Goal: Task Accomplishment & Management: Manage account settings

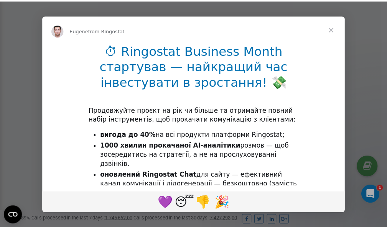
scroll to position [230, 0]
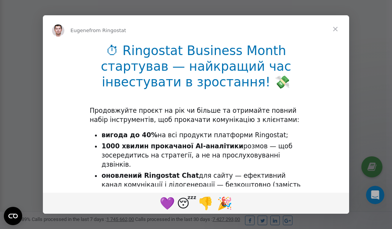
click at [337, 28] on span "Close" at bounding box center [336, 29] width 28 height 28
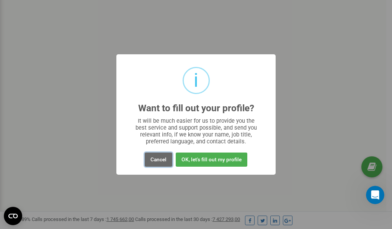
click at [155, 159] on button "Cancel" at bounding box center [159, 160] width 28 height 14
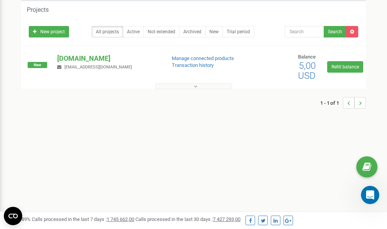
scroll to position [0, 0]
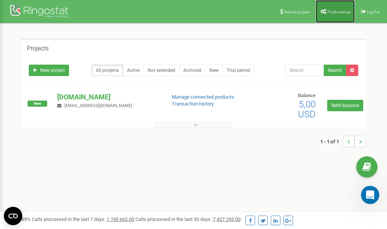
click at [328, 11] on span "Profile settings" at bounding box center [338, 12] width 23 height 4
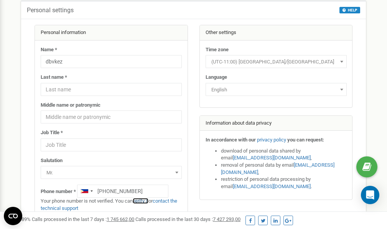
click at [145, 202] on link "verify it" at bounding box center [141, 201] width 16 height 6
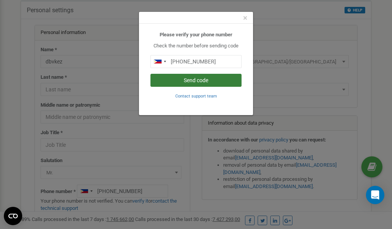
click at [187, 79] on button "Send code" at bounding box center [196, 80] width 91 height 13
